Goal: Book appointment/travel/reservation

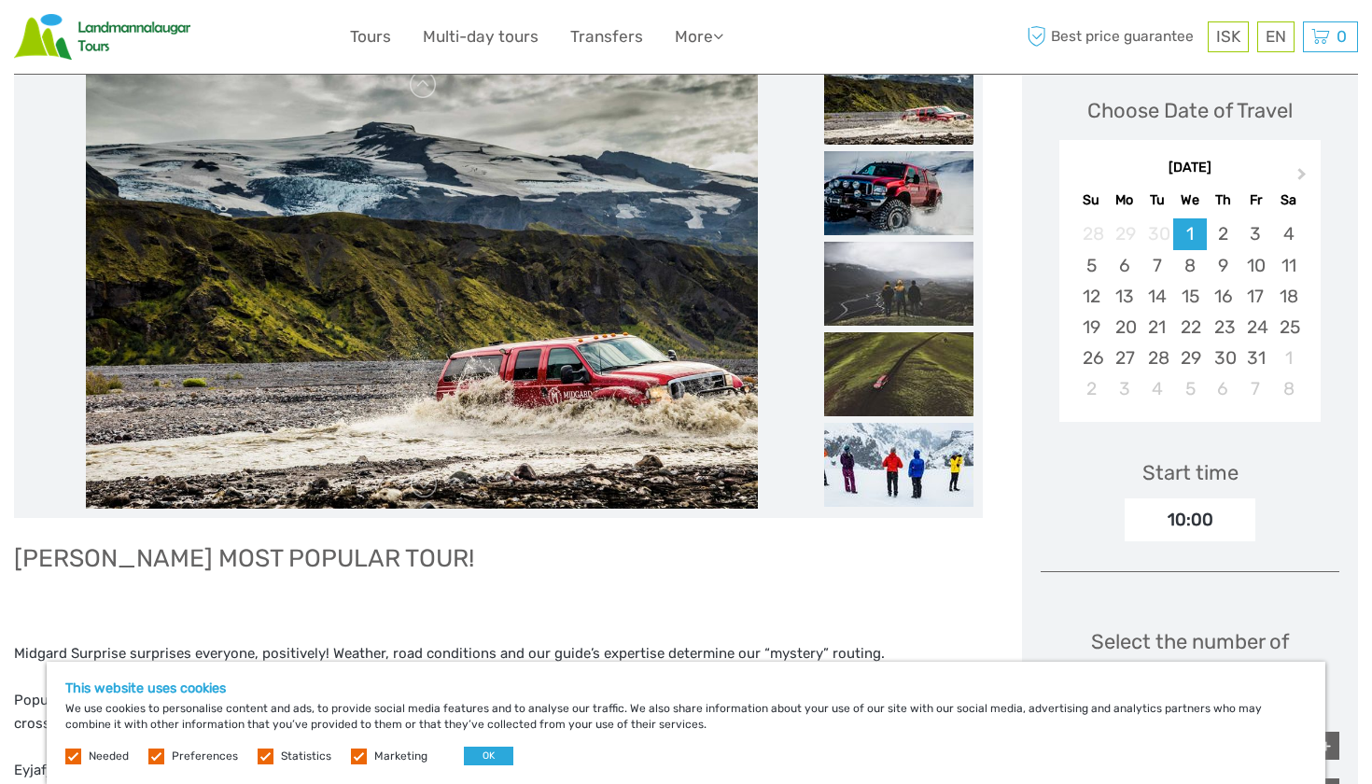
scroll to position [261, 0]
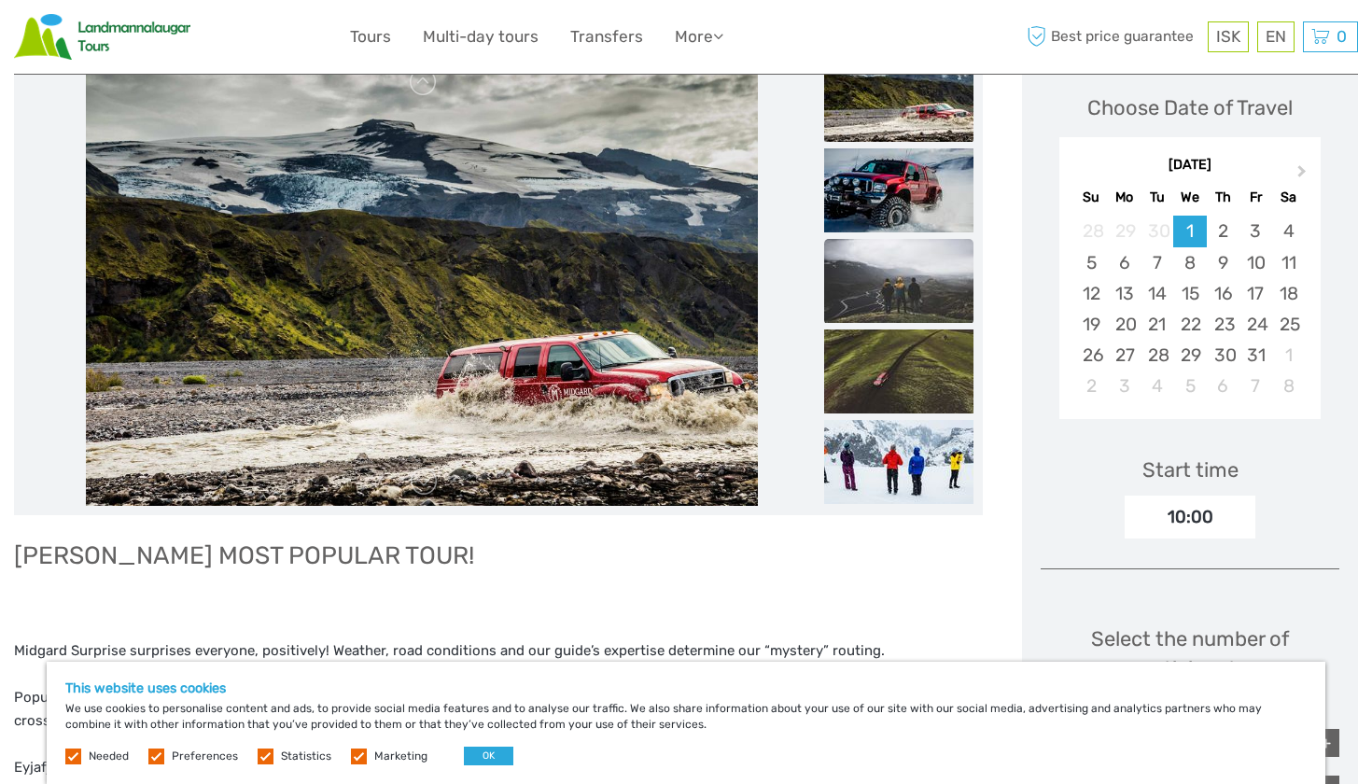
click at [894, 307] on img at bounding box center [898, 281] width 149 height 84
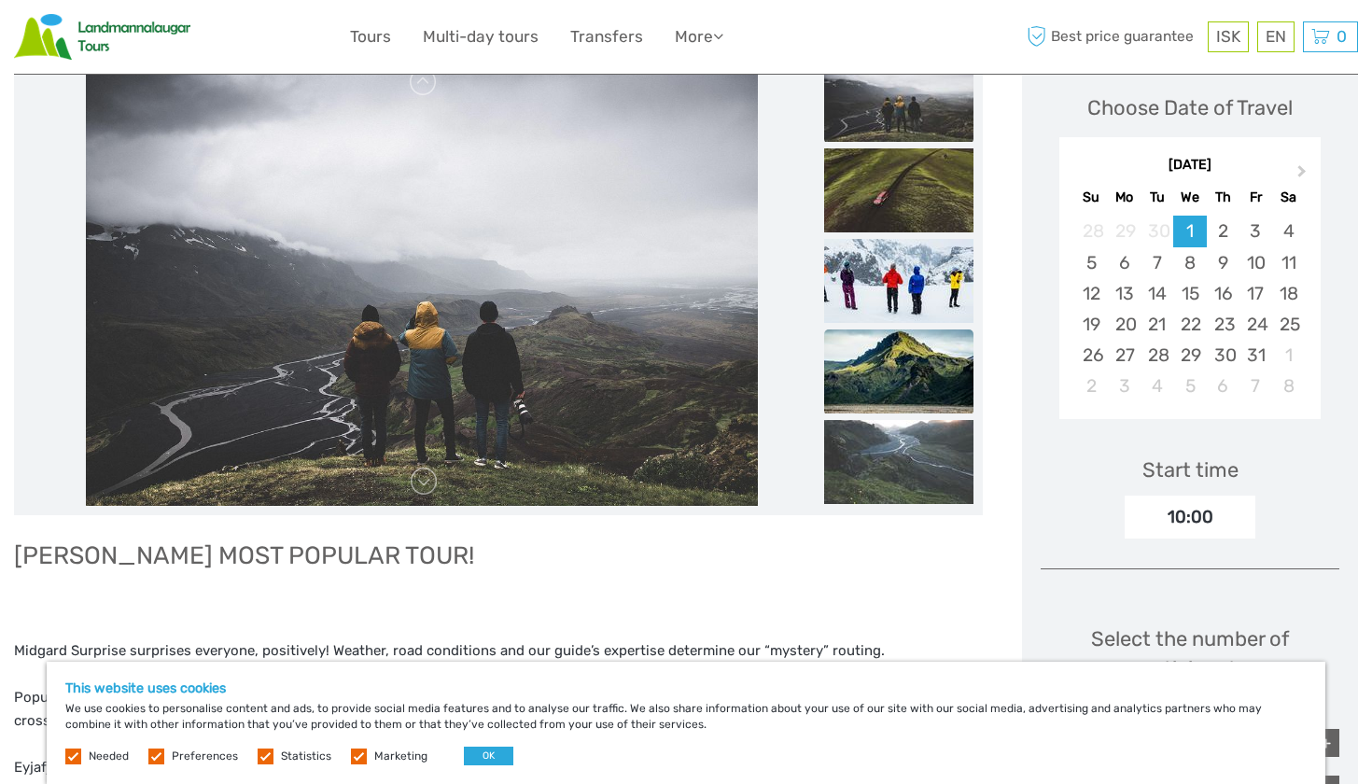
click at [888, 356] on img at bounding box center [898, 371] width 149 height 84
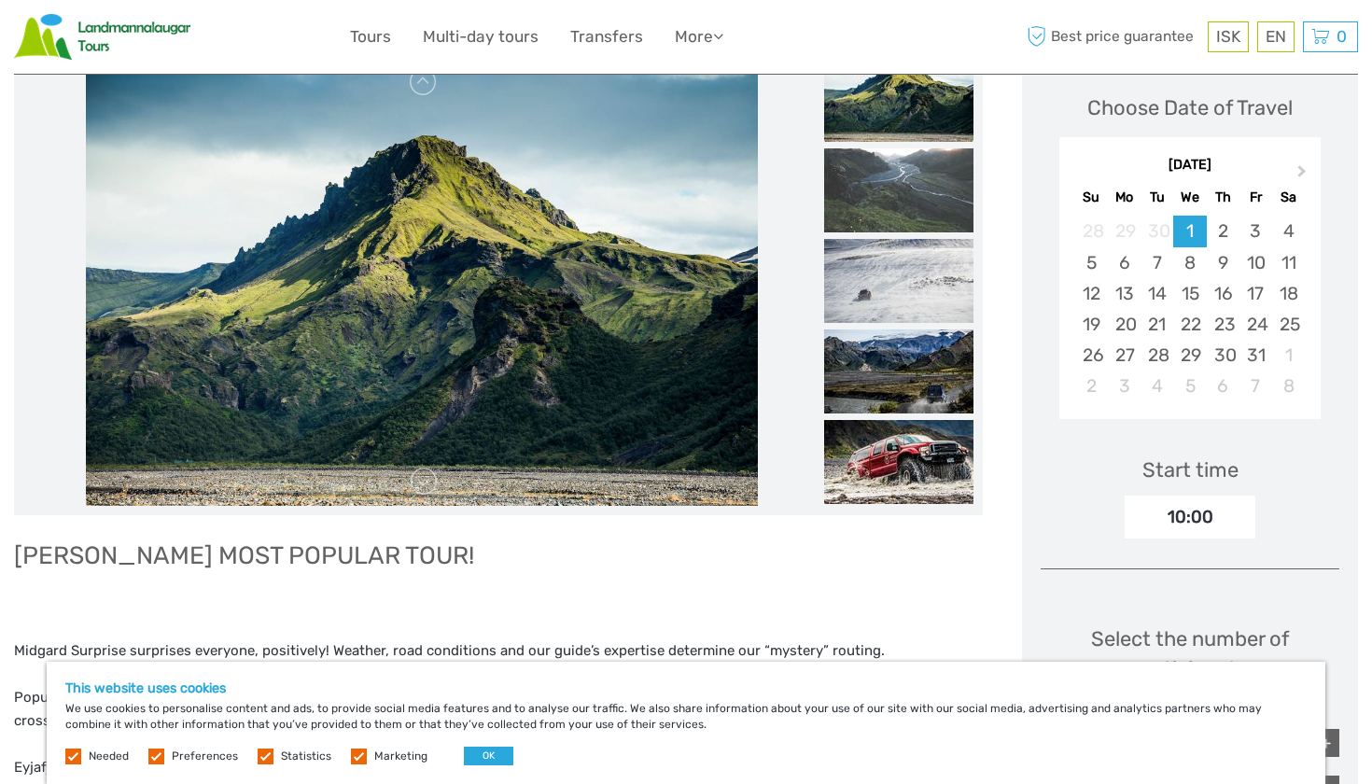
click at [888, 356] on img at bounding box center [898, 371] width 149 height 84
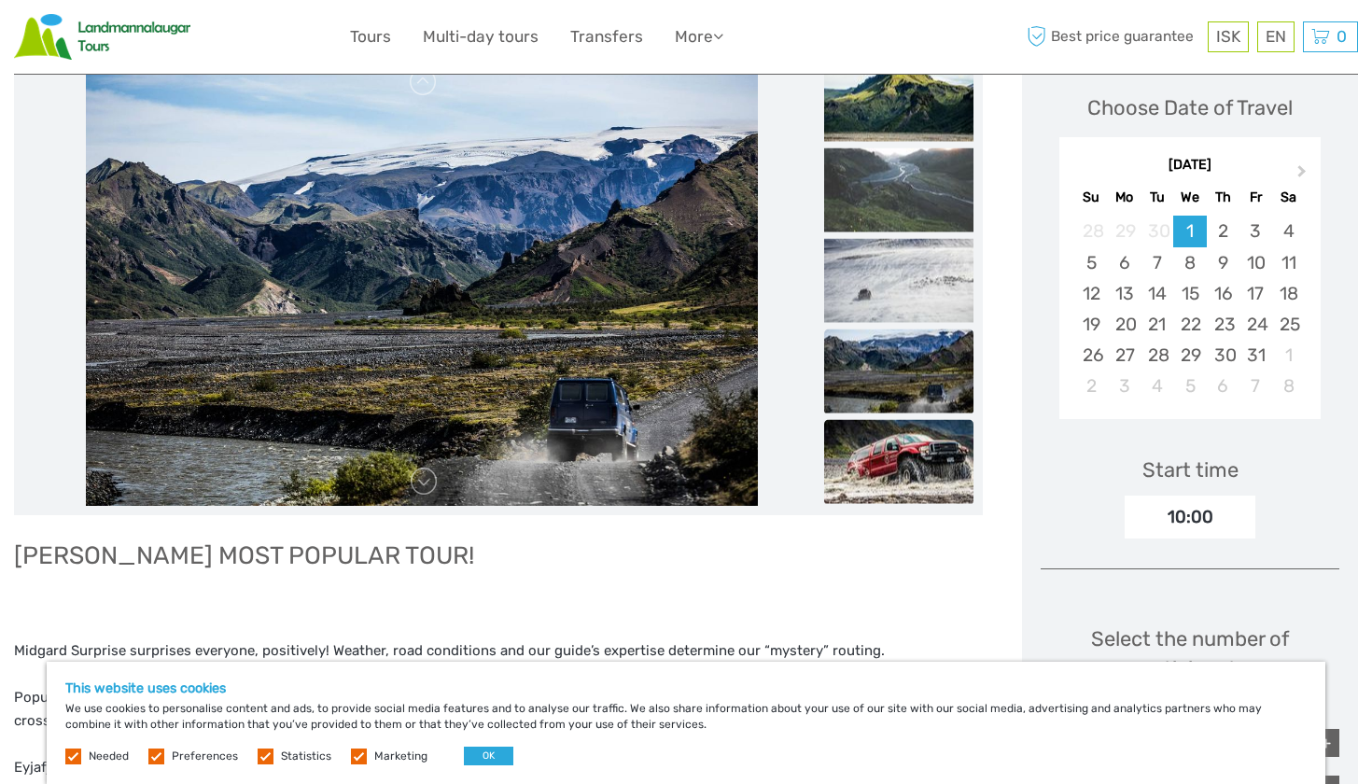
click at [898, 445] on img at bounding box center [898, 462] width 149 height 84
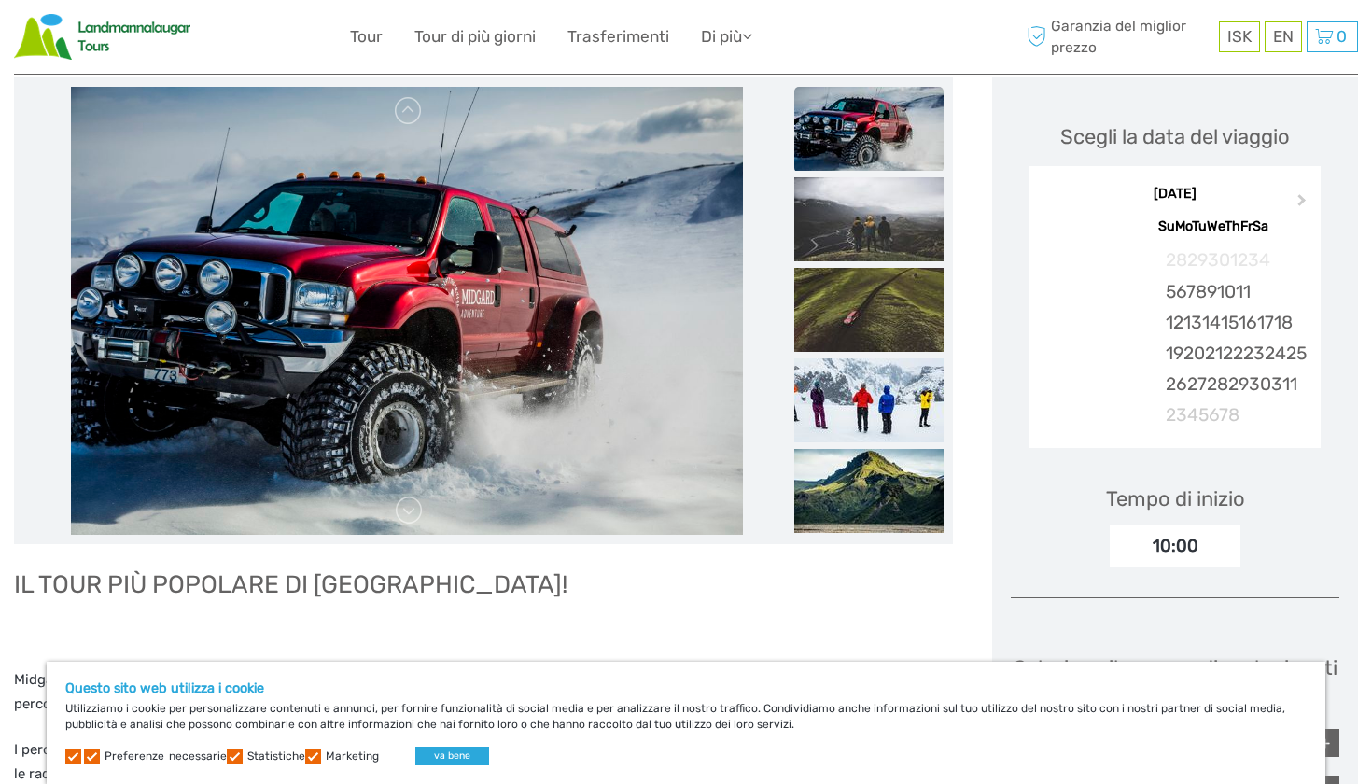
scroll to position [237, 0]
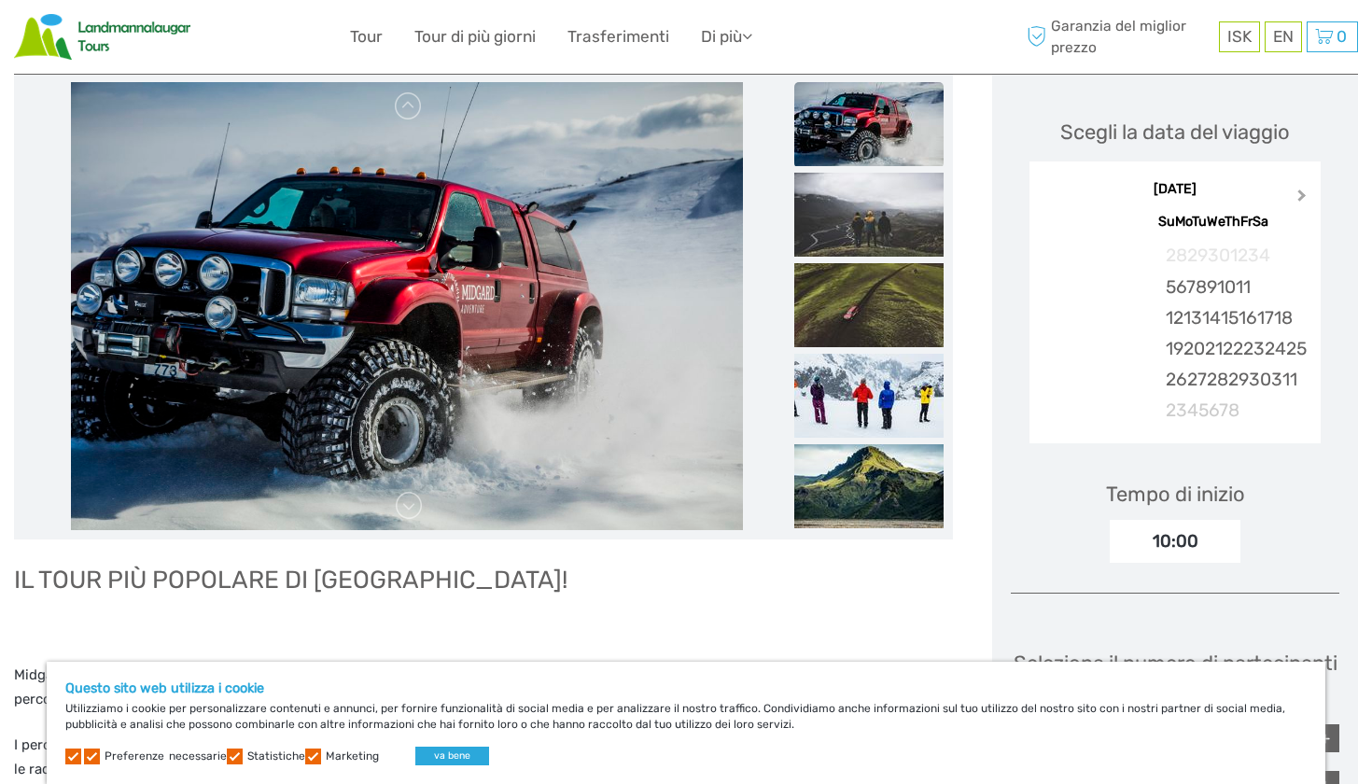
click at [1302, 193] on span "Il prossimo mese" at bounding box center [1302, 199] width 0 height 27
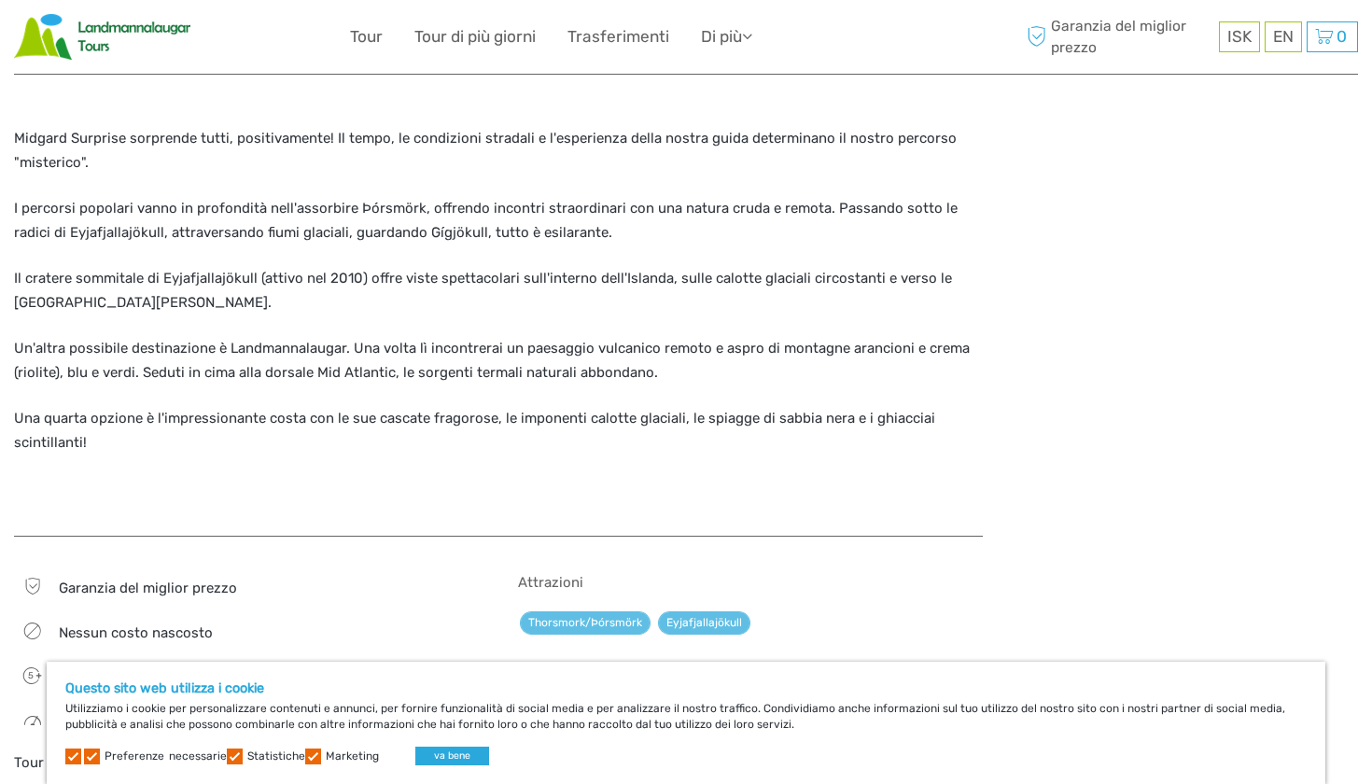
scroll to position [774, 0]
click at [307, 753] on label at bounding box center [313, 756] width 16 height 16
click at [0, 0] on input "checkbox" at bounding box center [0, 0] width 0 height 0
click at [231, 758] on label at bounding box center [235, 756] width 16 height 16
click at [0, 0] on input "checkbox" at bounding box center [0, 0] width 0 height 0
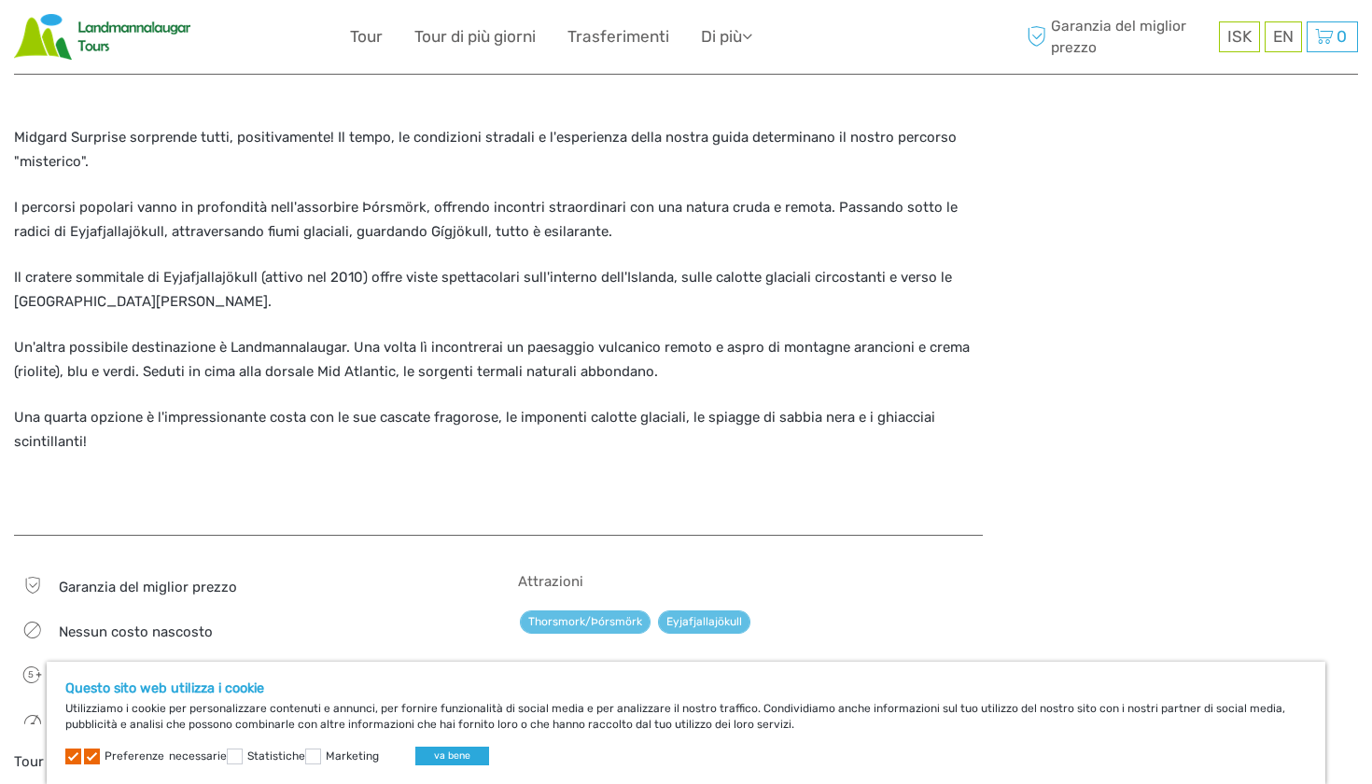
click at [78, 753] on label at bounding box center [73, 756] width 16 height 16
click at [421, 752] on button "va bene" at bounding box center [452, 755] width 74 height 19
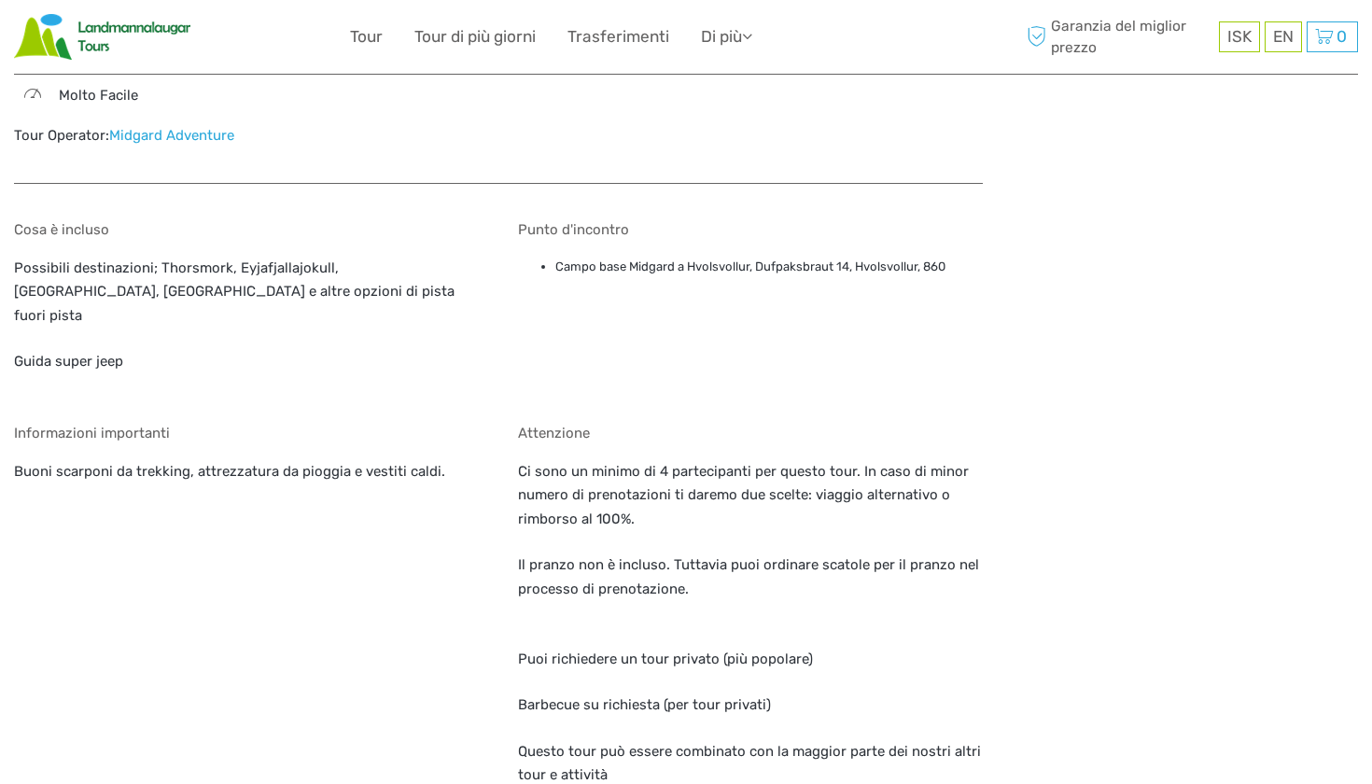
scroll to position [1400, 0]
drag, startPoint x: 13, startPoint y: 257, endPoint x: 177, endPoint y: 258, distance: 164.2
click at [177, 258] on body "ISK ISK € $ £ EN English Español Deutsch Tour Tour di più giorni Trasferimenti …" at bounding box center [686, 192] width 1372 height 3185
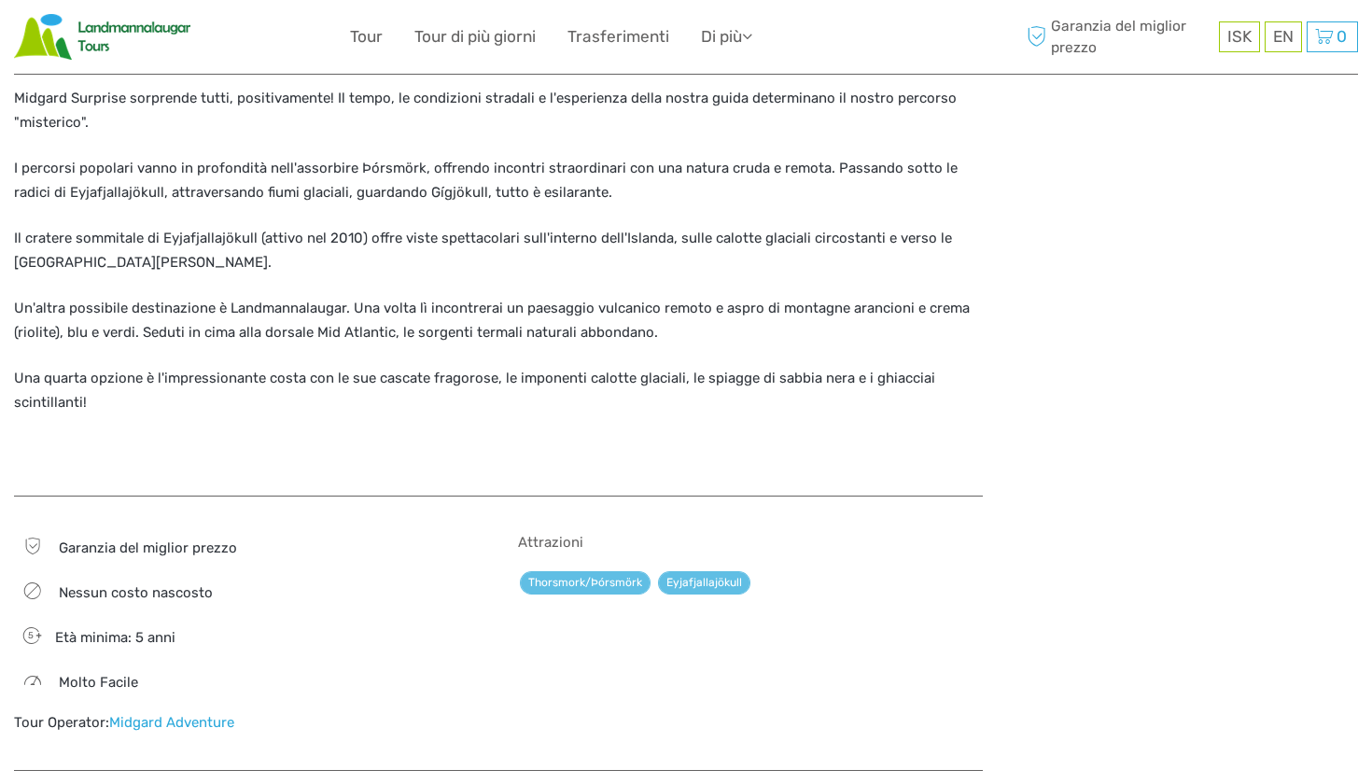
scroll to position [816, 0]
click at [697, 570] on link "Eyjafjallajökull" at bounding box center [704, 579] width 92 height 23
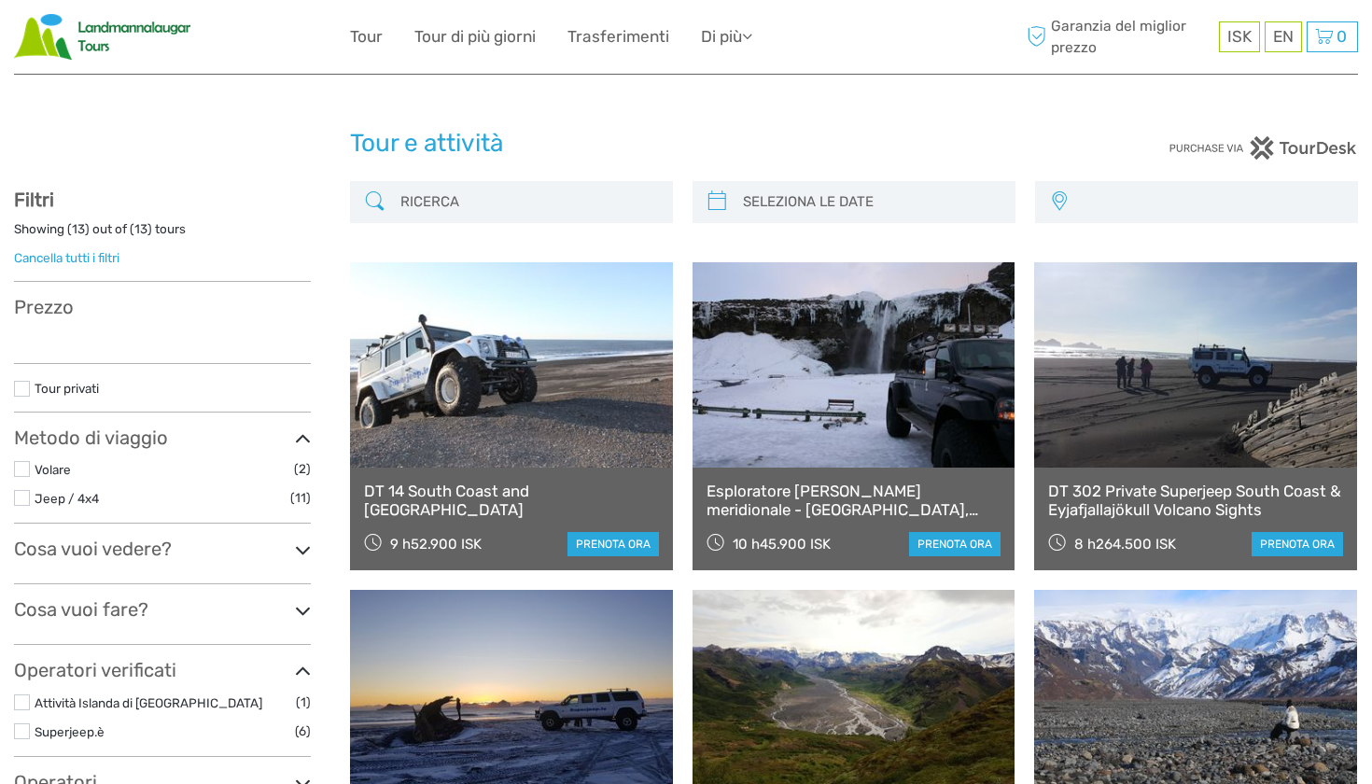
select select
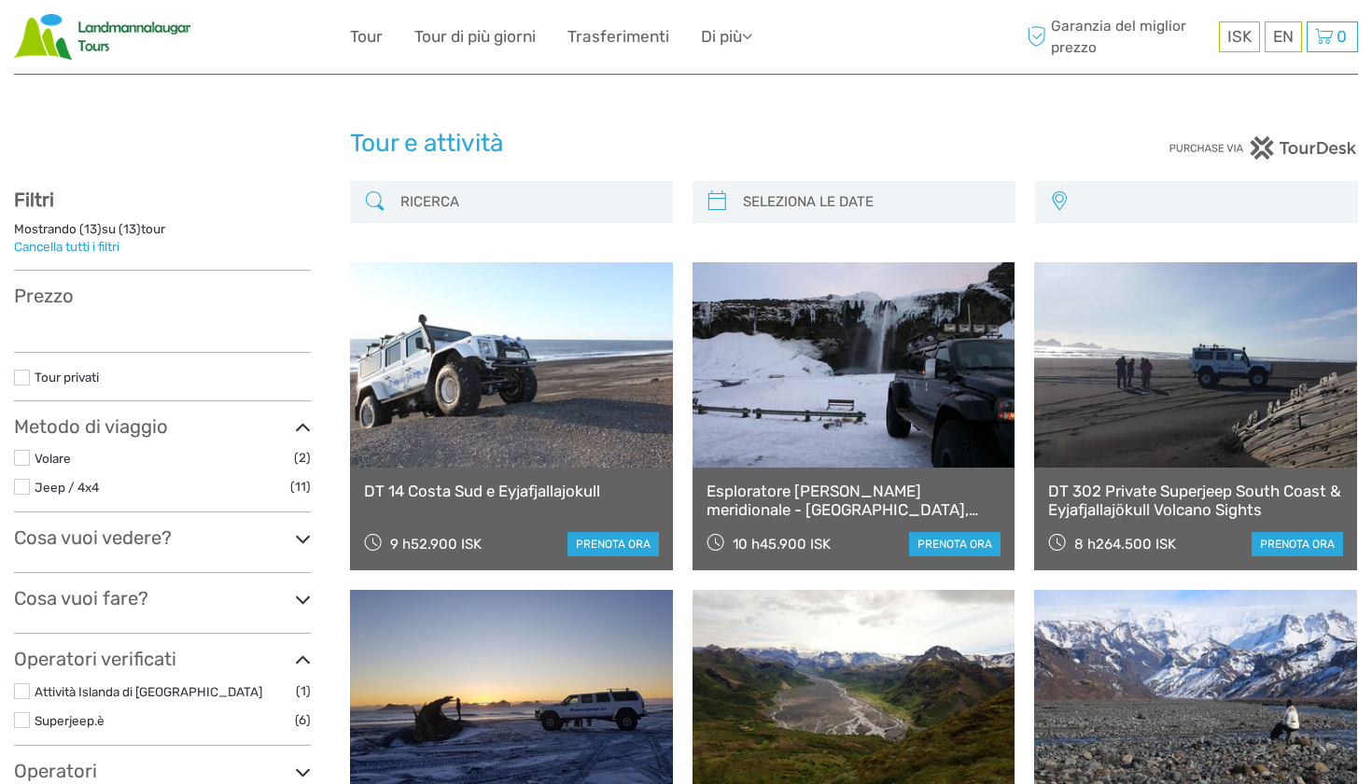
select select
